Goal: Task Accomplishment & Management: Manage account settings

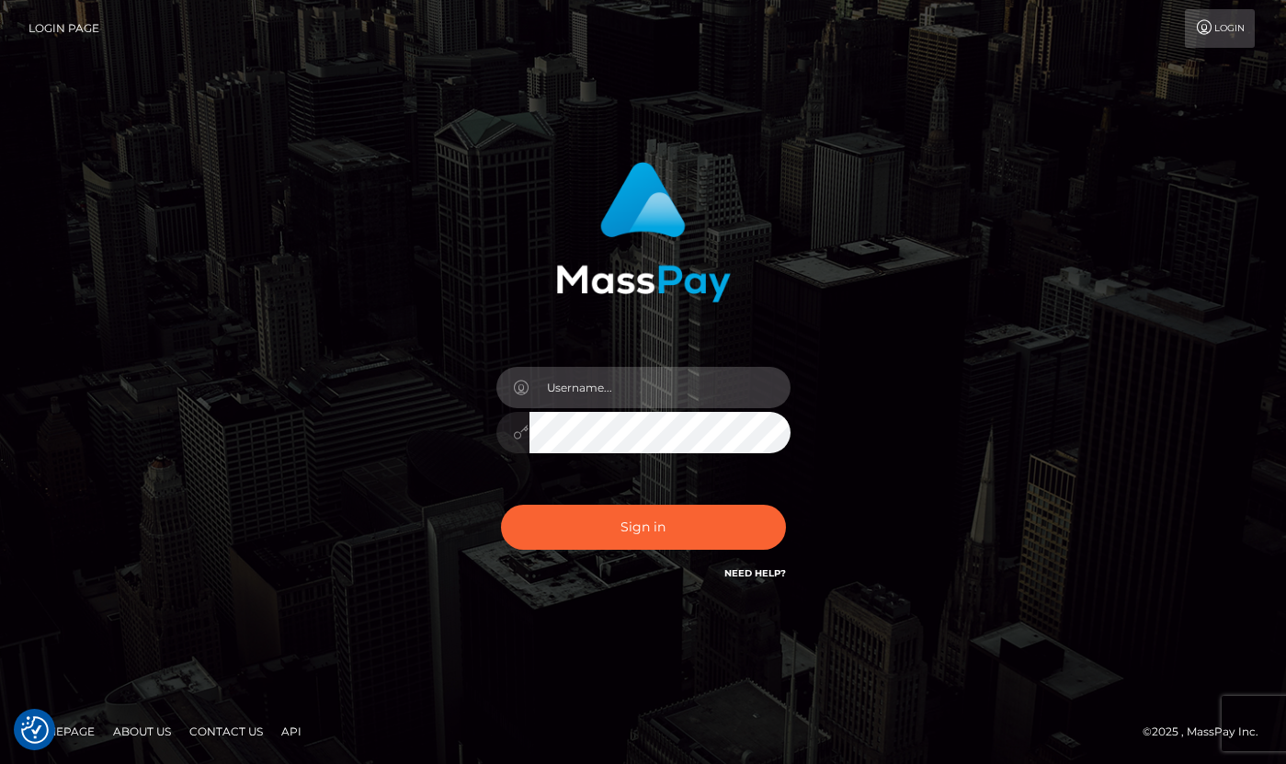
click at [627, 393] on input "text" at bounding box center [660, 387] width 261 height 41
type input "dany baker boulanger"
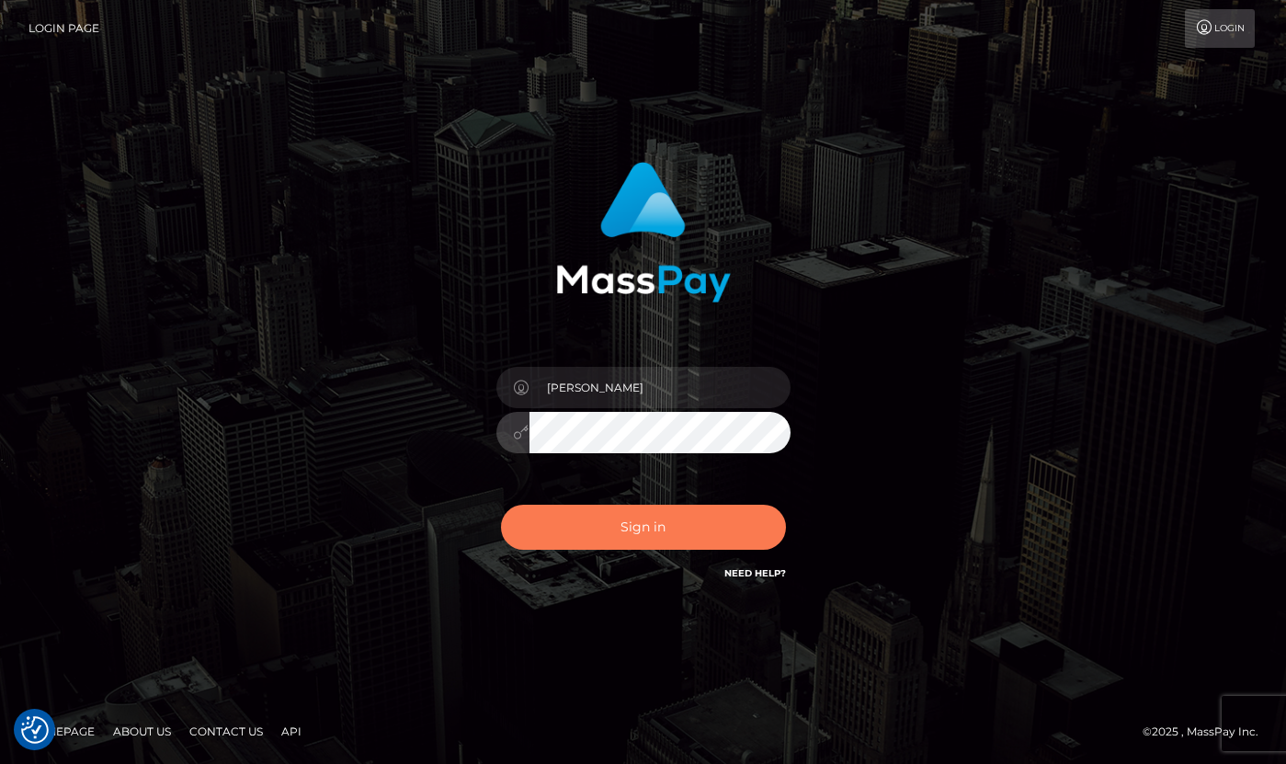
click at [605, 532] on button "Sign in" at bounding box center [643, 527] width 285 height 45
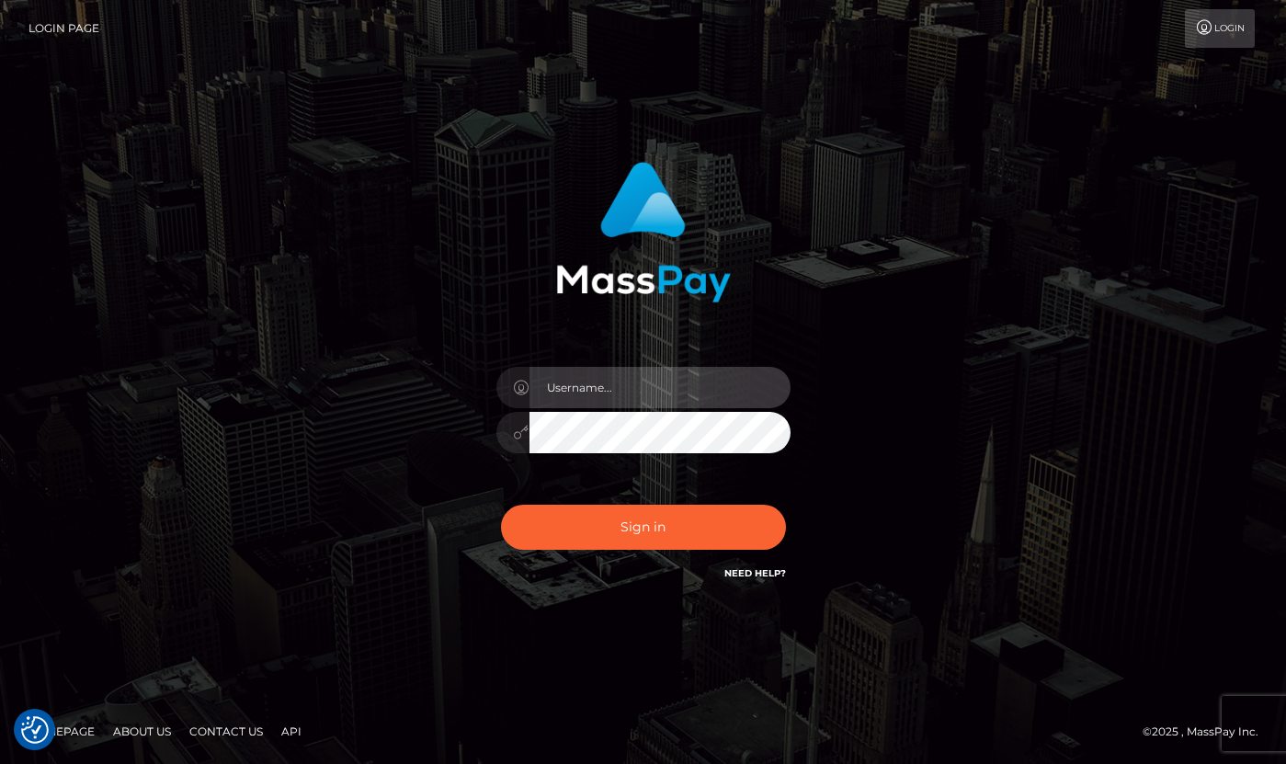
click at [627, 382] on input "text" at bounding box center [660, 387] width 261 height 41
type input "dany baker boulanger"
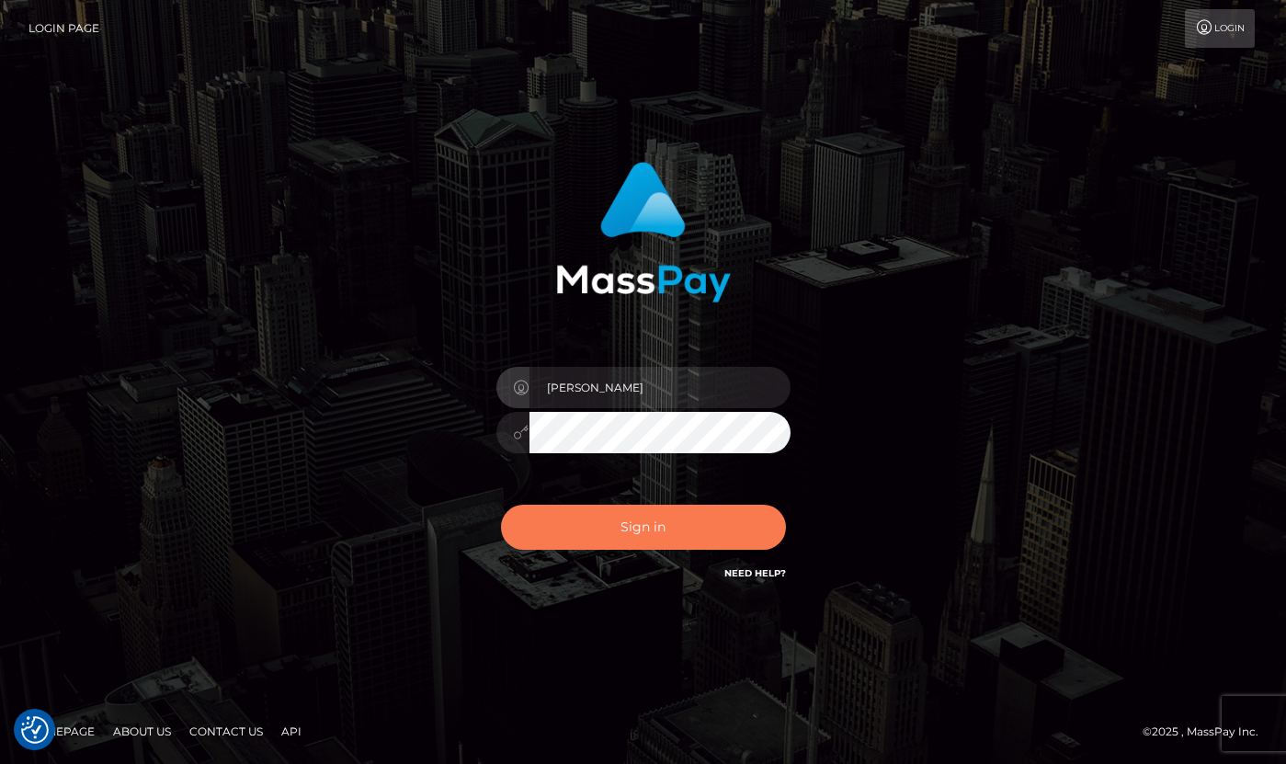
click at [741, 526] on button "Sign in" at bounding box center [643, 527] width 285 height 45
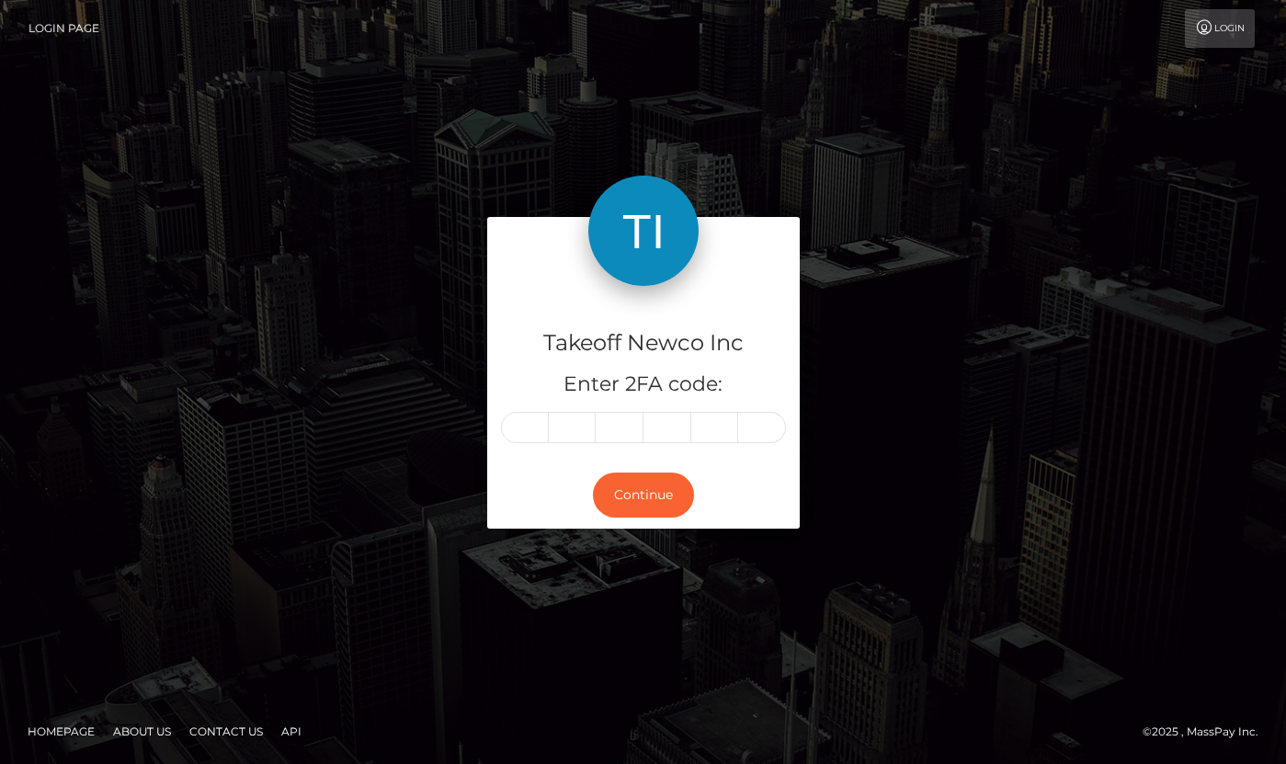
click at [529, 424] on input "text" at bounding box center [525, 427] width 48 height 31
type input "1"
type input "8"
type input "0"
type input "2"
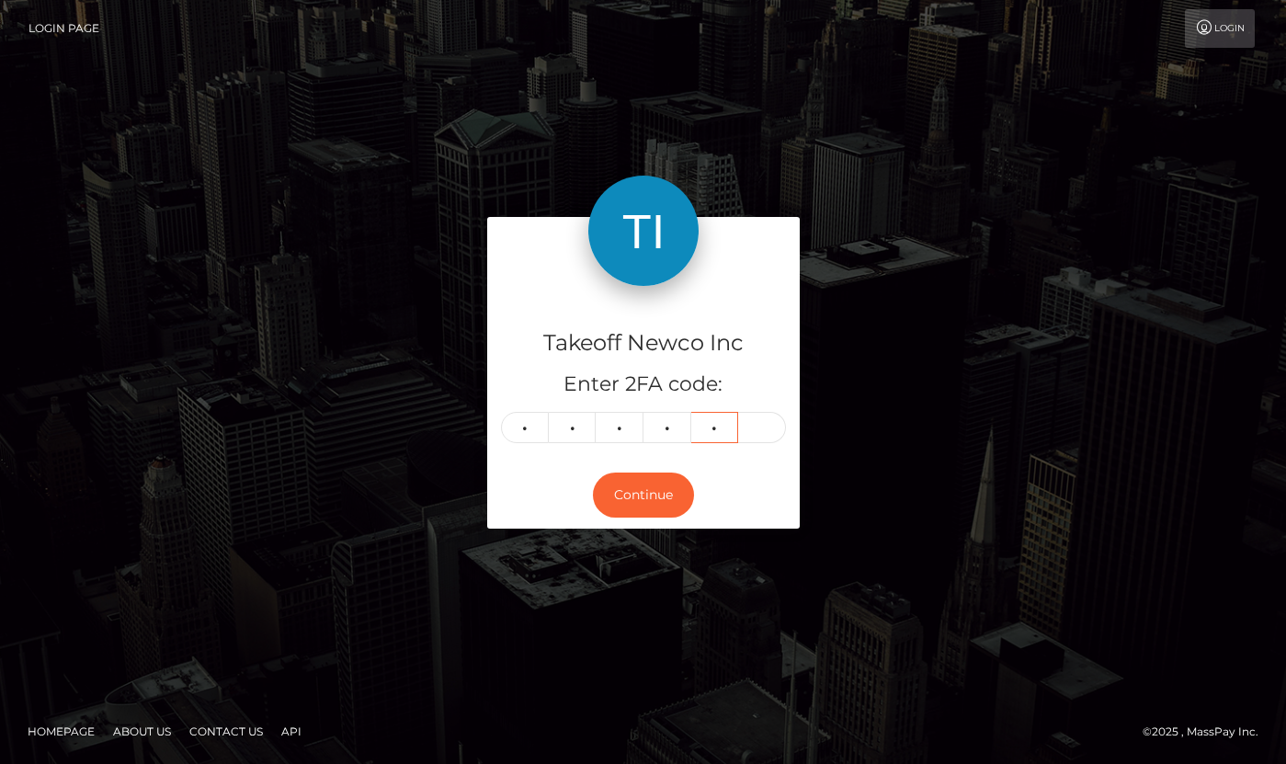
type input "9"
type input "6"
